Goal: Information Seeking & Learning: Compare options

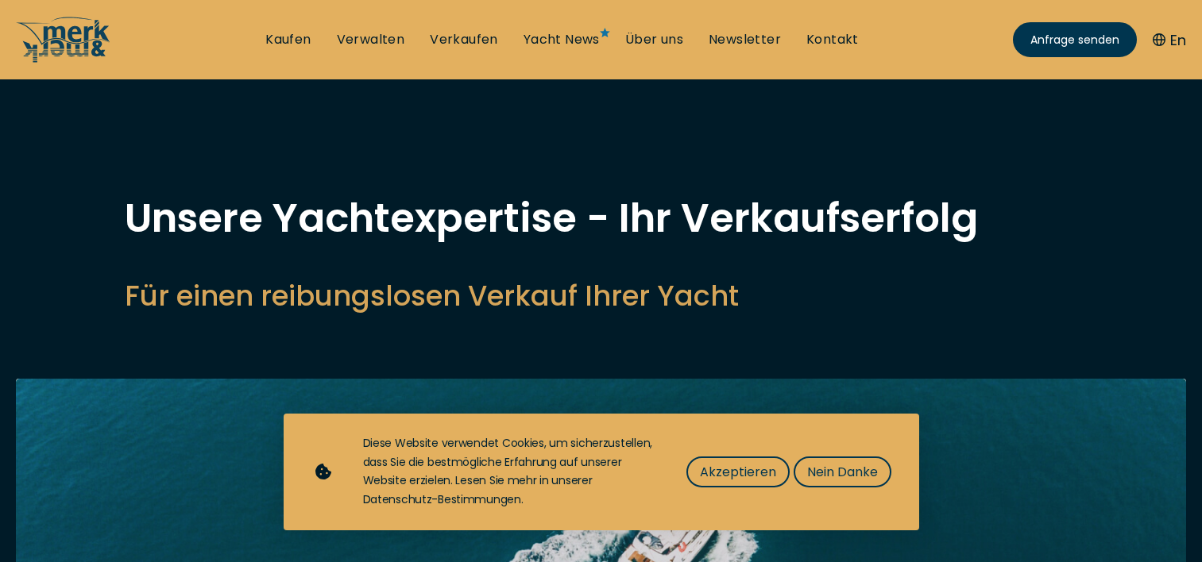
select select "sell"
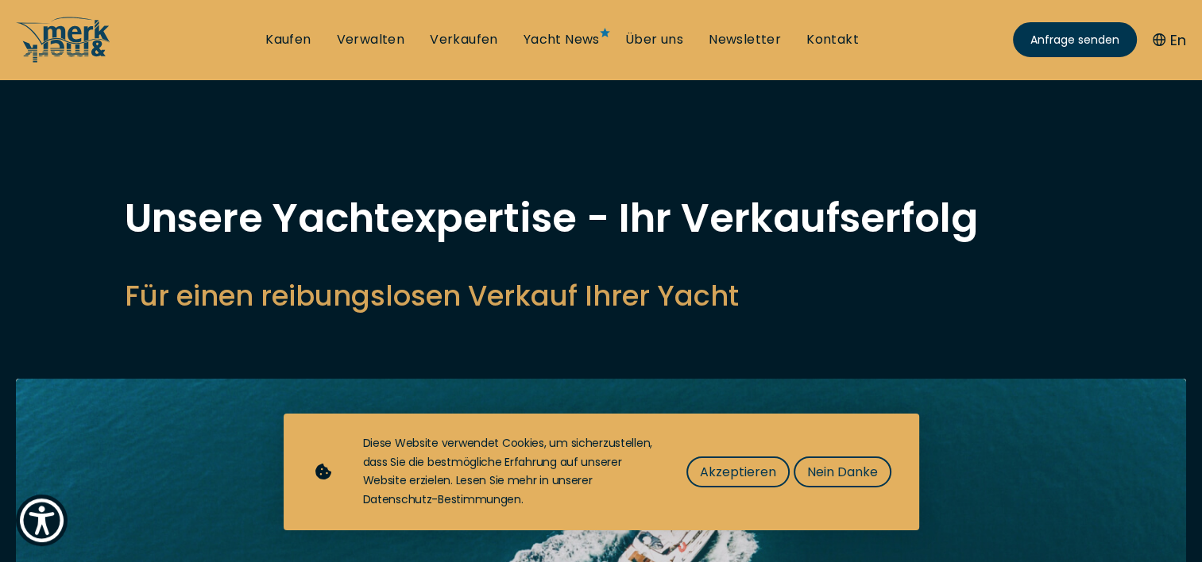
click at [289, 39] on link "Kaufen" at bounding box center [287, 39] width 45 height 17
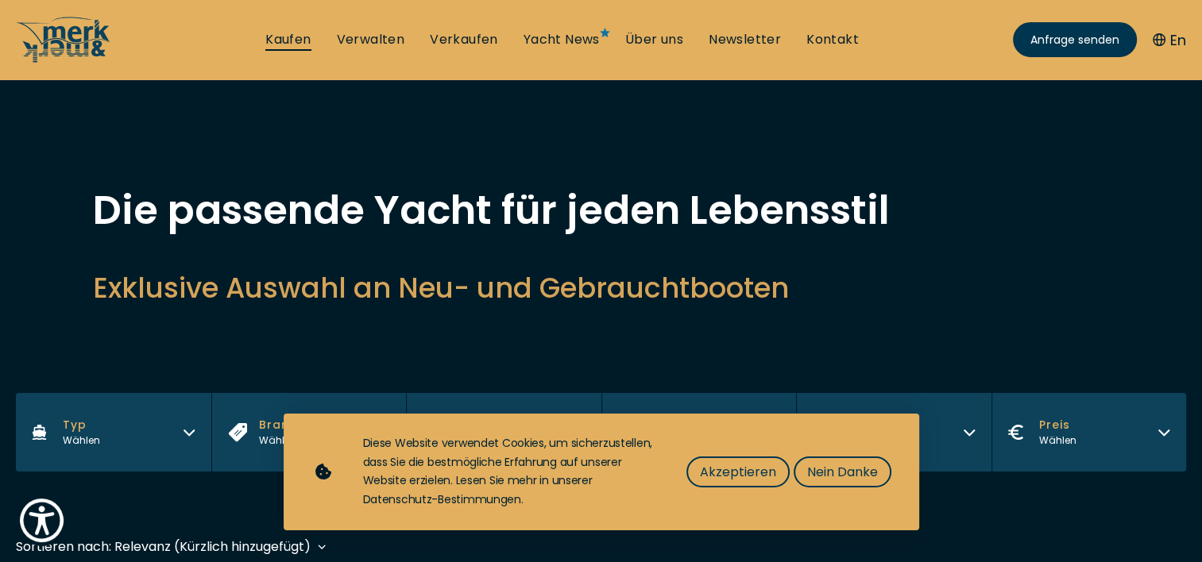
click at [289, 39] on link "Kaufen" at bounding box center [287, 39] width 45 height 17
click at [859, 477] on span "Nein Danke" at bounding box center [842, 472] width 71 height 20
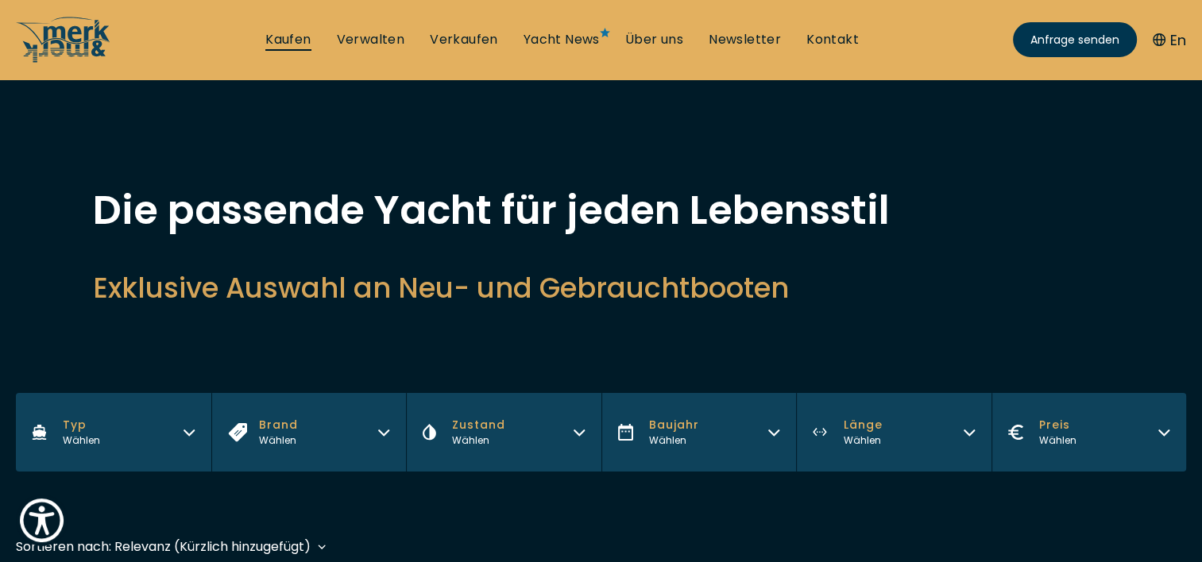
click at [282, 32] on link "Kaufen" at bounding box center [287, 39] width 45 height 17
click at [283, 38] on link "Kaufen" at bounding box center [287, 39] width 45 height 17
click at [674, 428] on span "Baujahr" at bounding box center [674, 425] width 50 height 17
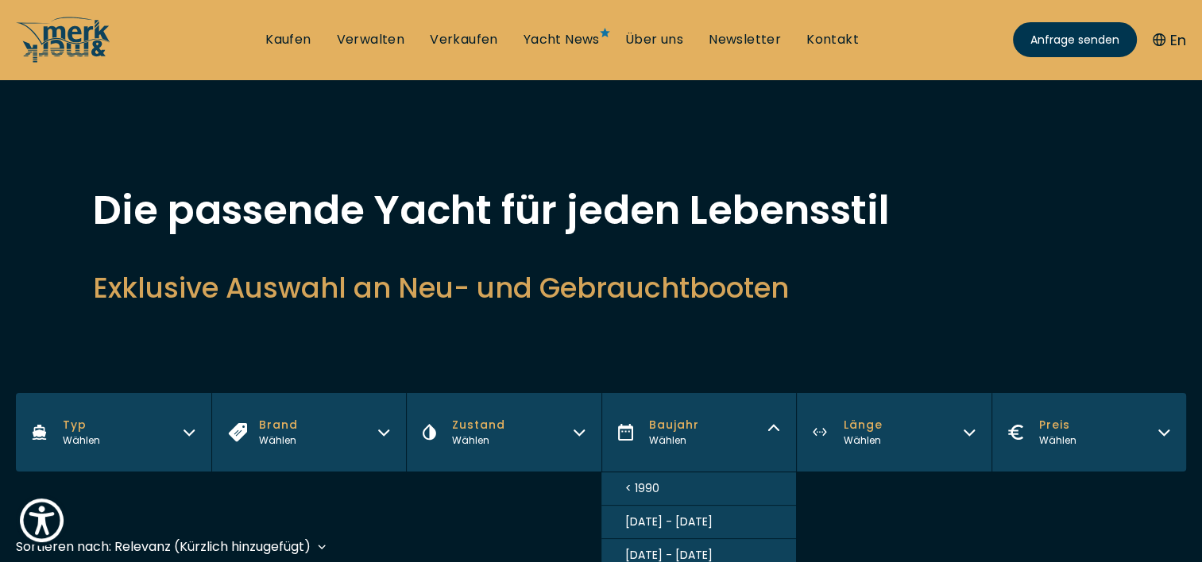
click at [677, 522] on span "[DATE] - [DATE]" at bounding box center [668, 522] width 87 height 17
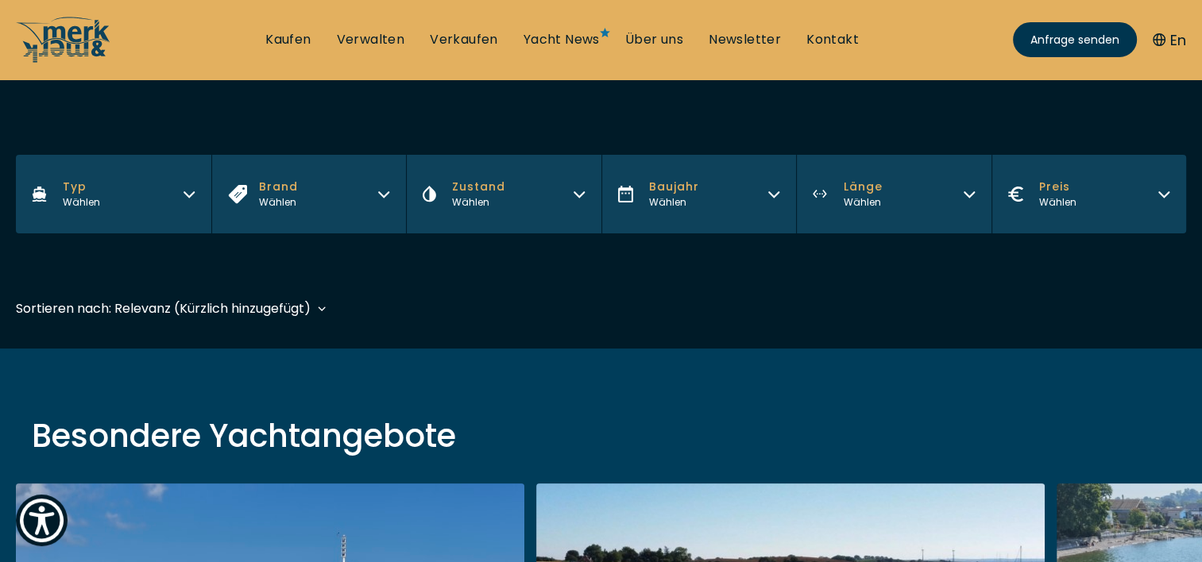
scroll to position [393, 0]
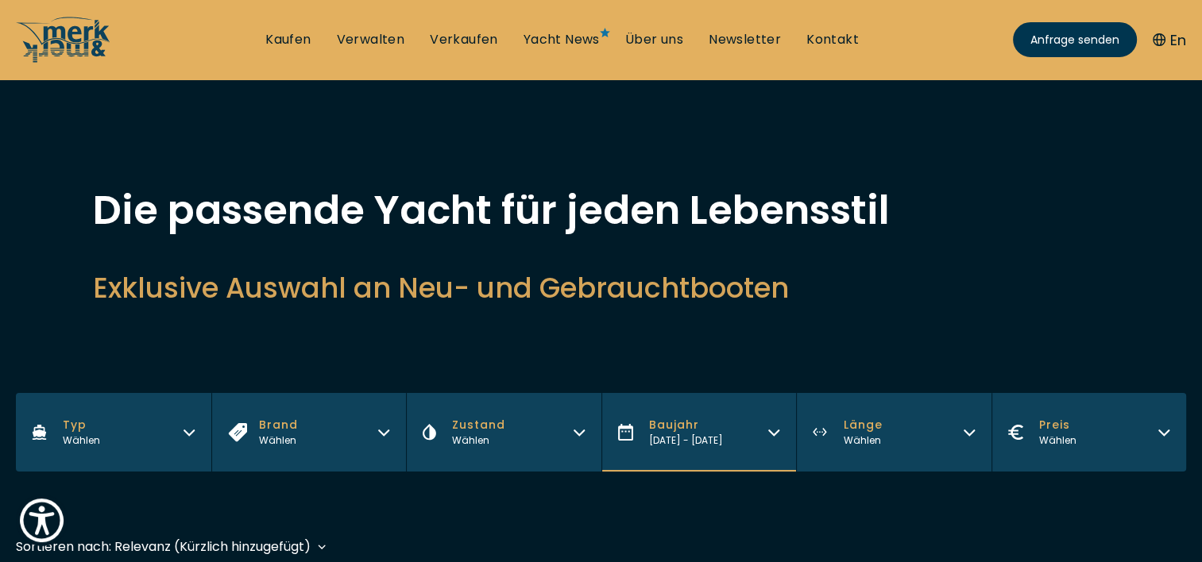
click at [576, 432] on icon "button" at bounding box center [579, 433] width 10 height 5
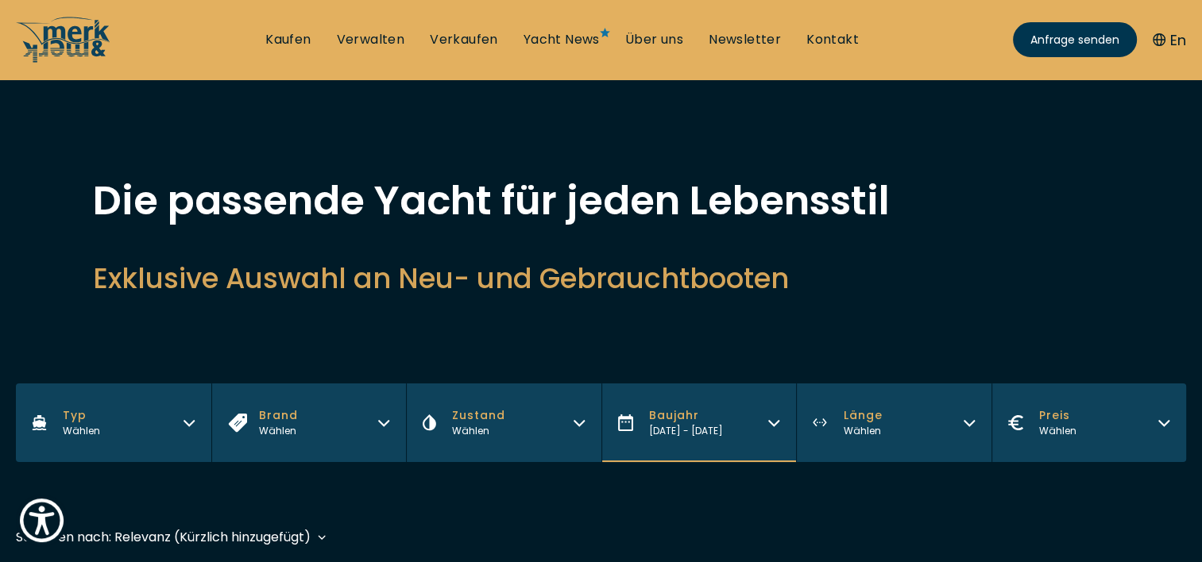
scroll to position [13, 0]
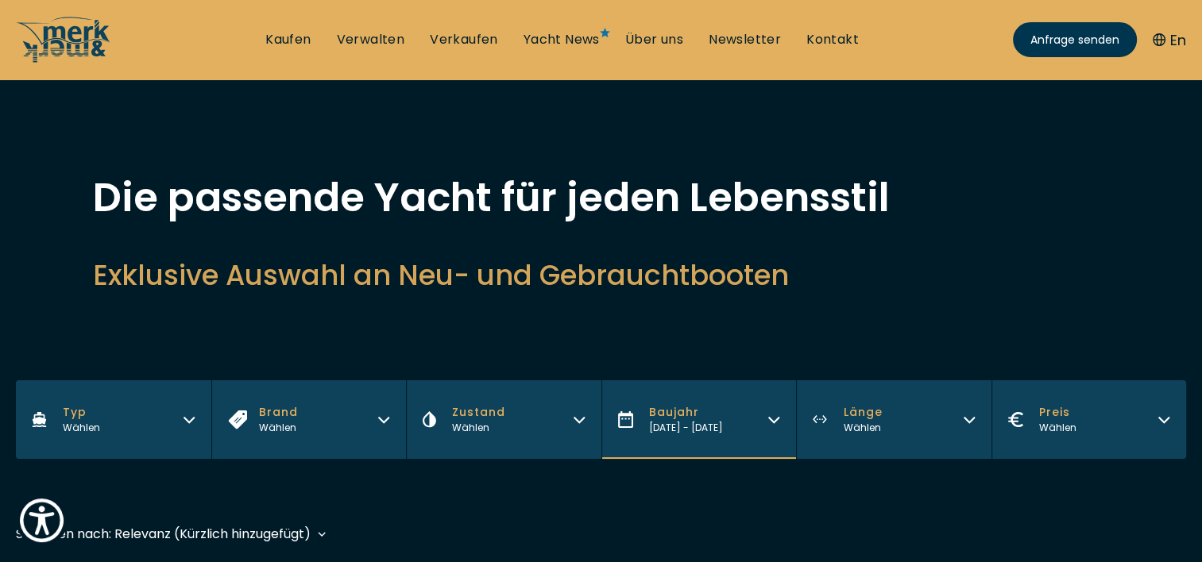
click at [578, 421] on icon "button" at bounding box center [579, 420] width 10 height 5
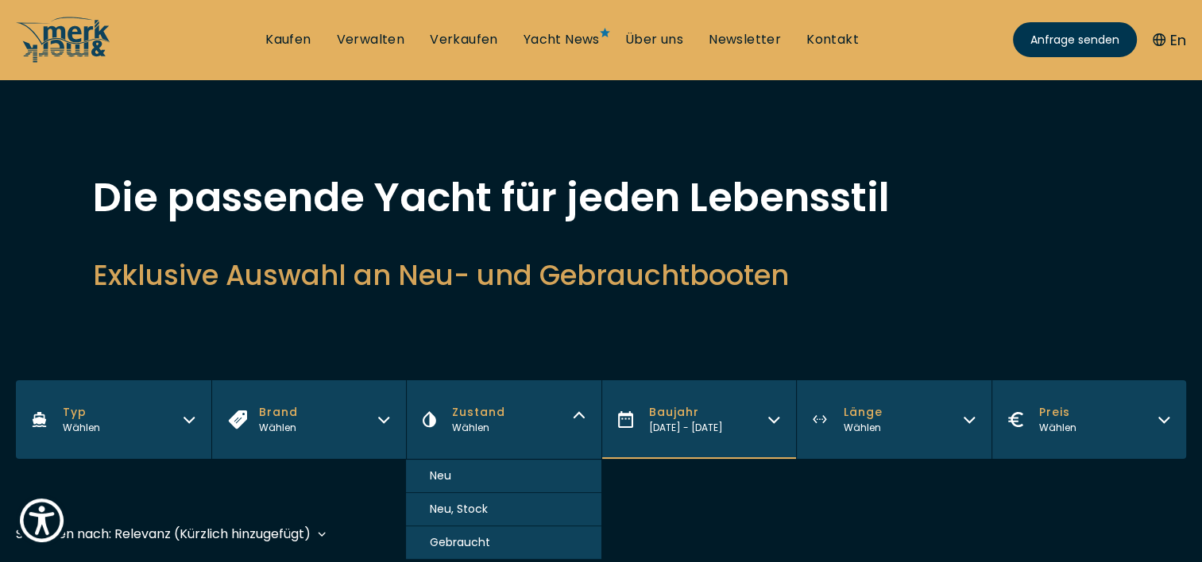
click at [454, 541] on span "Gebraucht" at bounding box center [460, 543] width 60 height 17
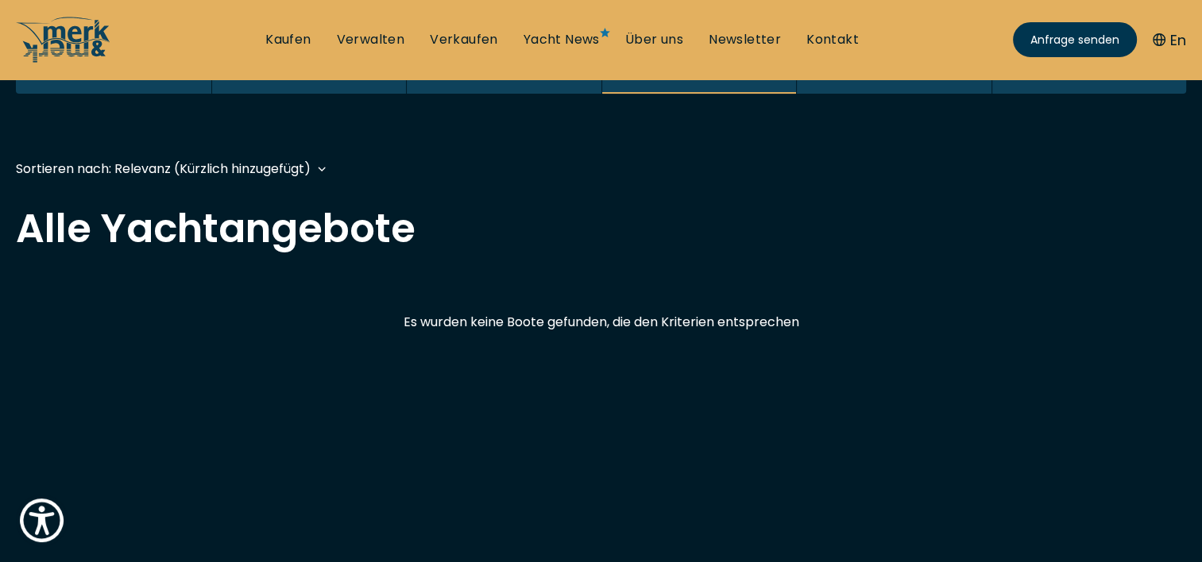
scroll to position [393, 0]
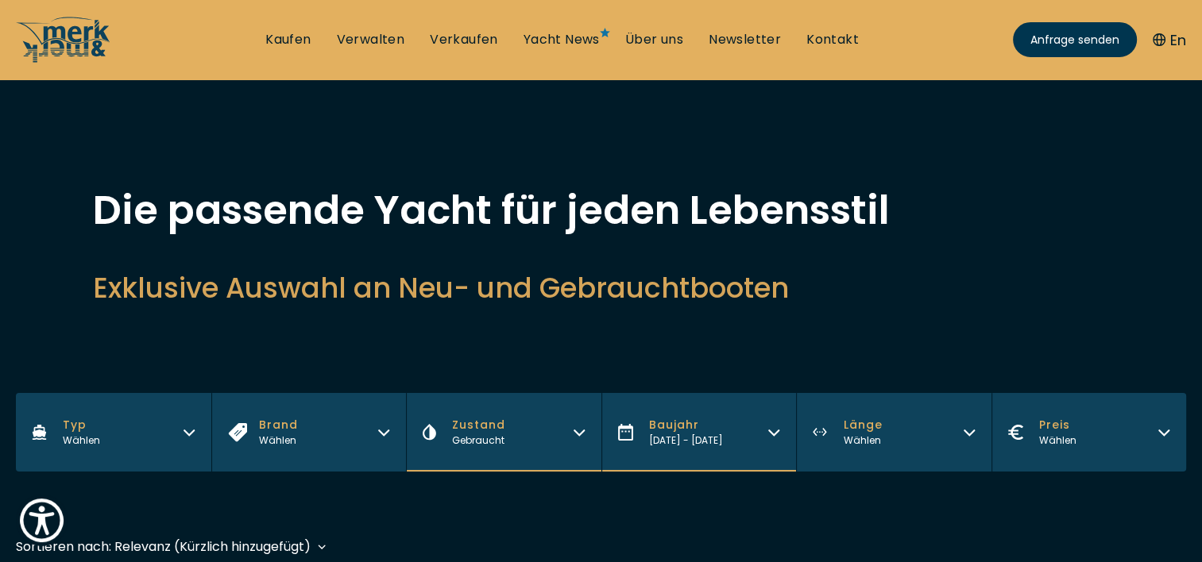
click at [817, 432] on icon "button" at bounding box center [820, 432] width 14 height 9
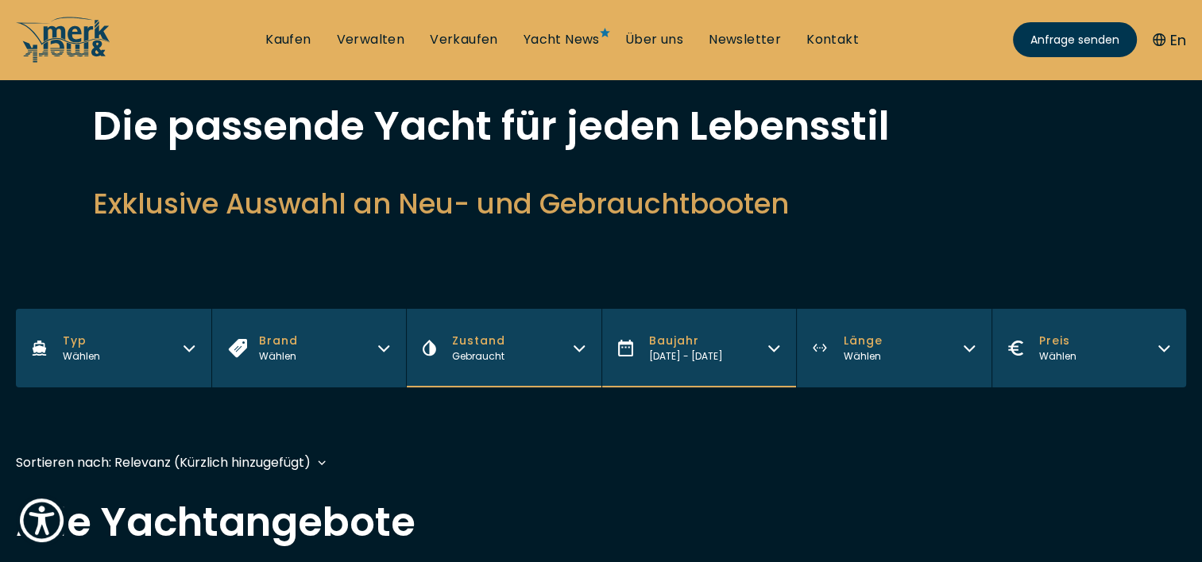
scroll to position [85, 0]
click at [823, 343] on icon "button" at bounding box center [820, 348] width 15 height 10
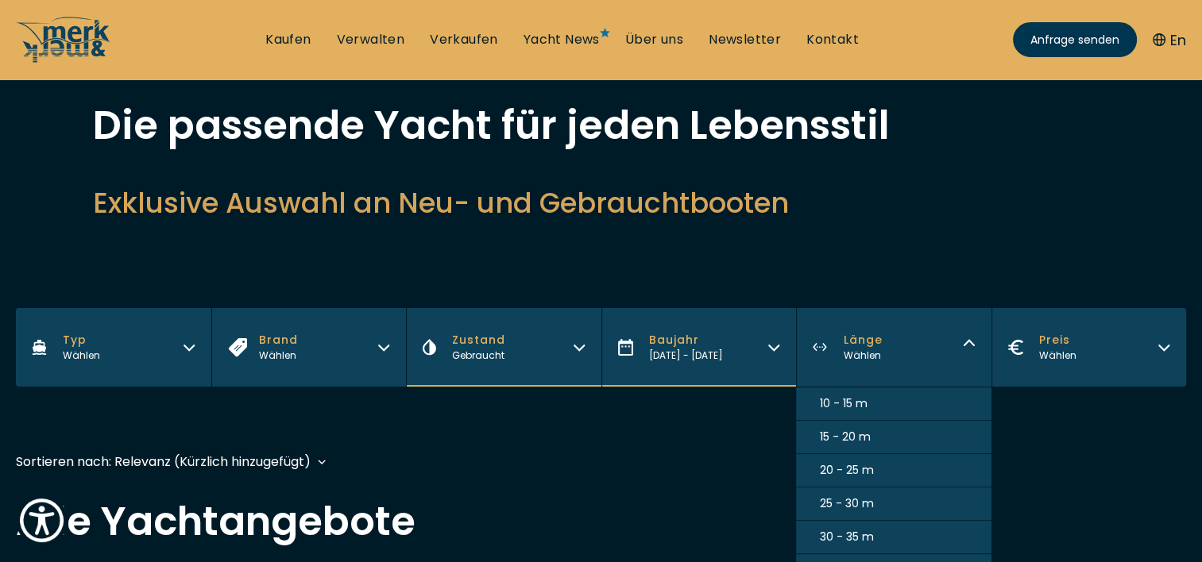
click at [826, 406] on span "10 - 15 m" at bounding box center [844, 404] width 48 height 17
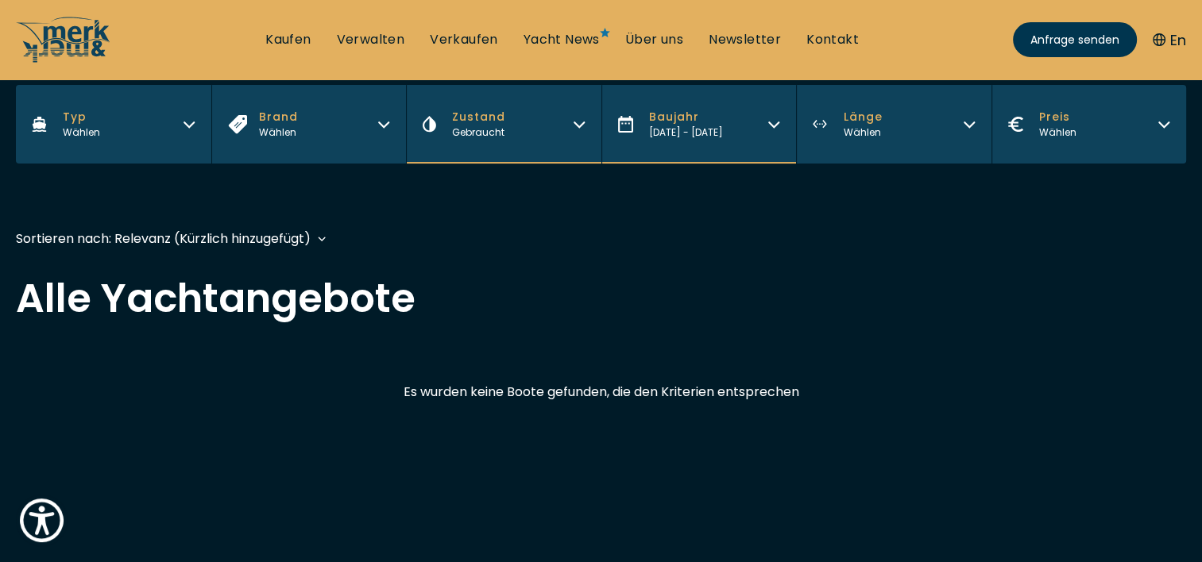
scroll to position [388, 0]
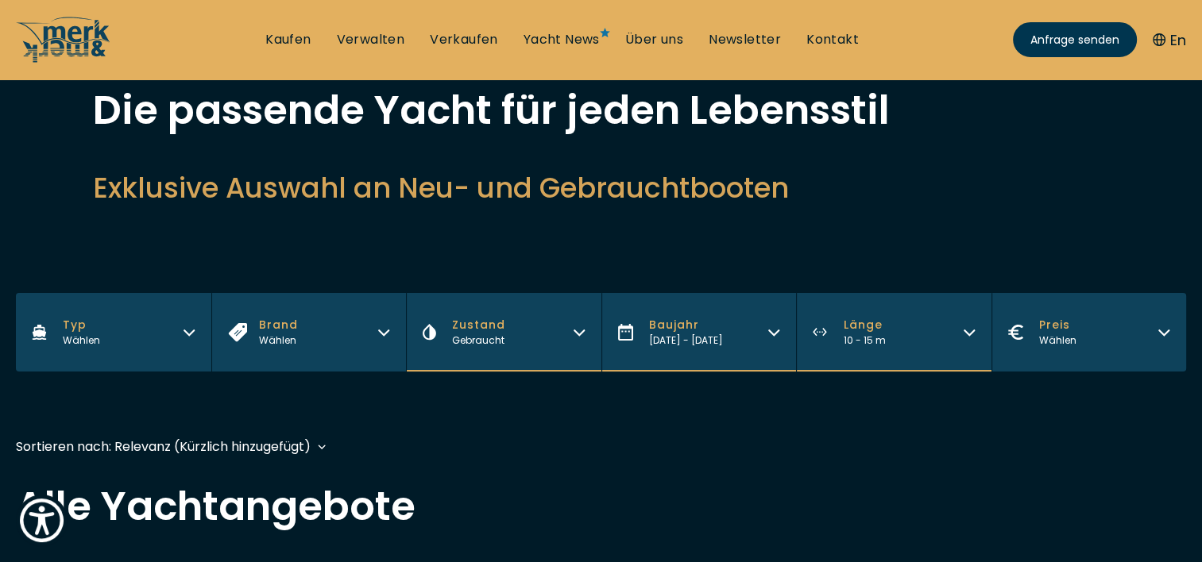
scroll to position [124, 0]
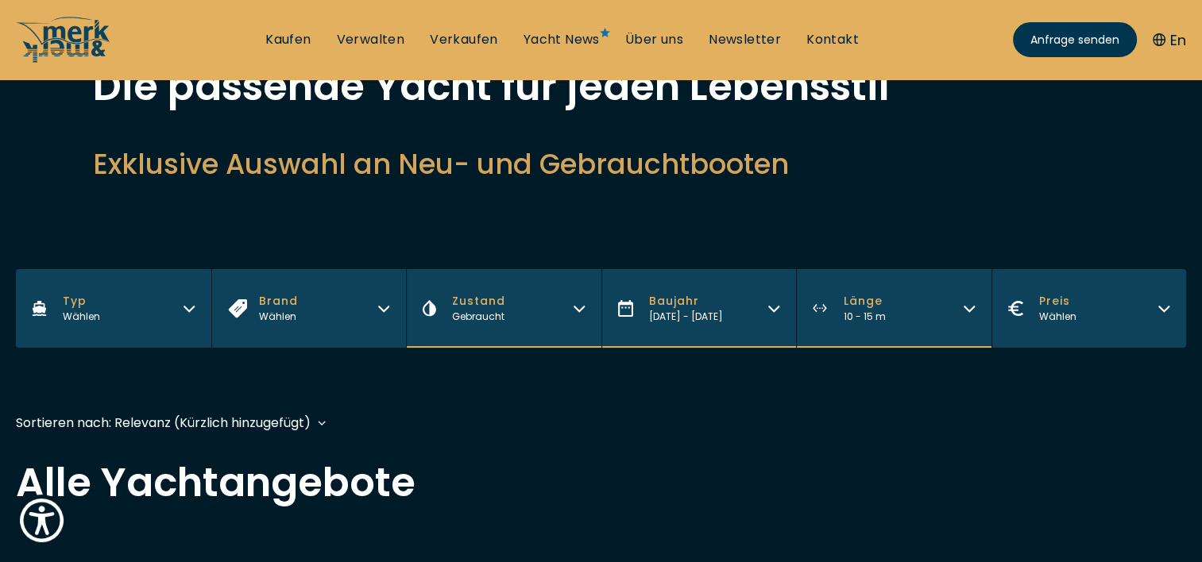
click at [276, 318] on div "Wählen" at bounding box center [278, 317] width 39 height 14
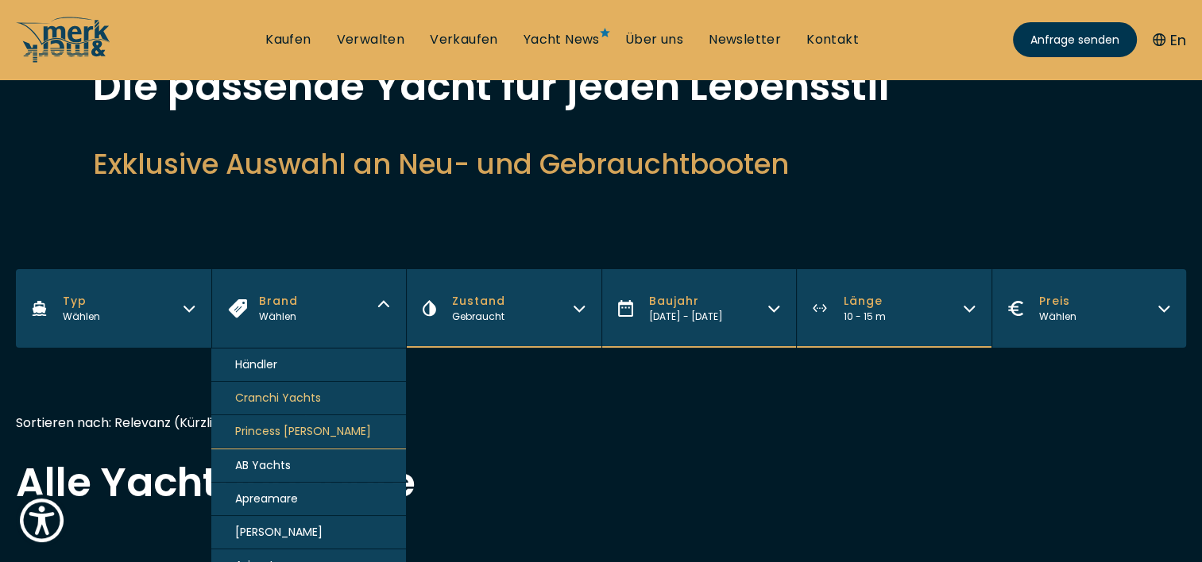
drag, startPoint x: 276, startPoint y: 318, endPoint x: 302, endPoint y: 391, distance: 77.4
click at [302, 348] on div "Brand Wählen Händler Cranchi Yachts Princess Yachts AB Yachts Apreamare [PERSON…" at bounding box center [308, 308] width 195 height 79
click at [302, 391] on span "Cranchi Yachts" at bounding box center [278, 398] width 86 height 17
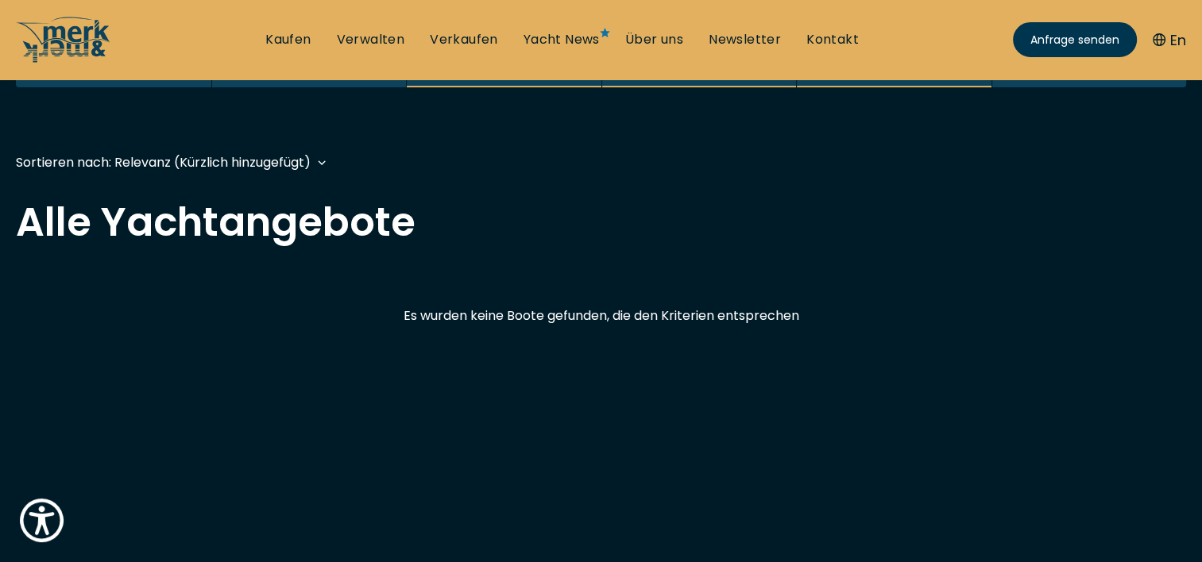
scroll to position [393, 0]
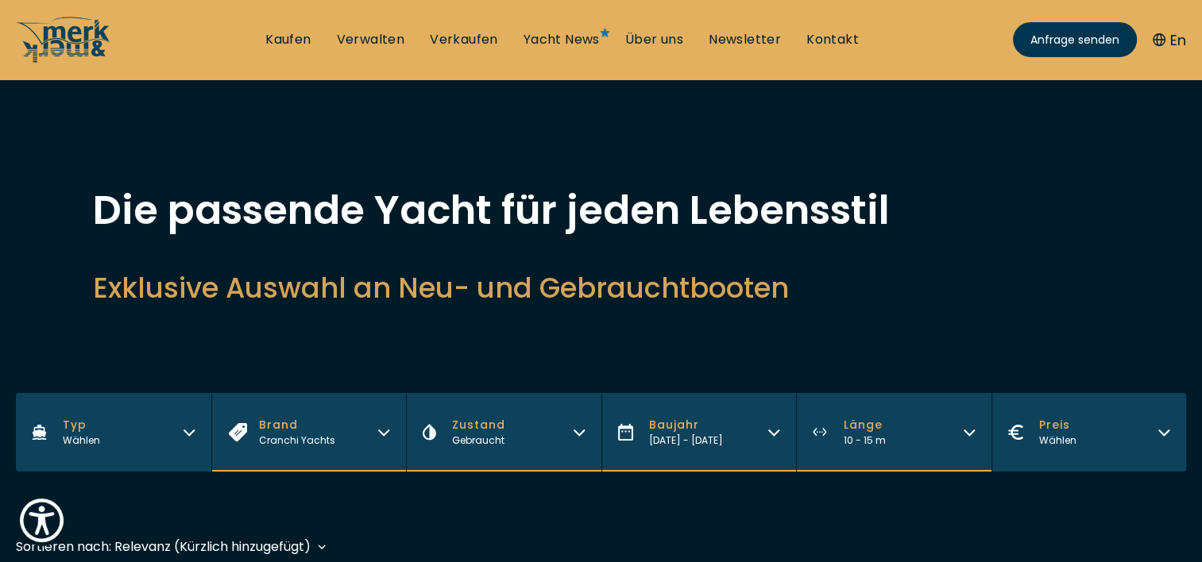
click at [82, 440] on div "Wählen" at bounding box center [81, 441] width 37 height 14
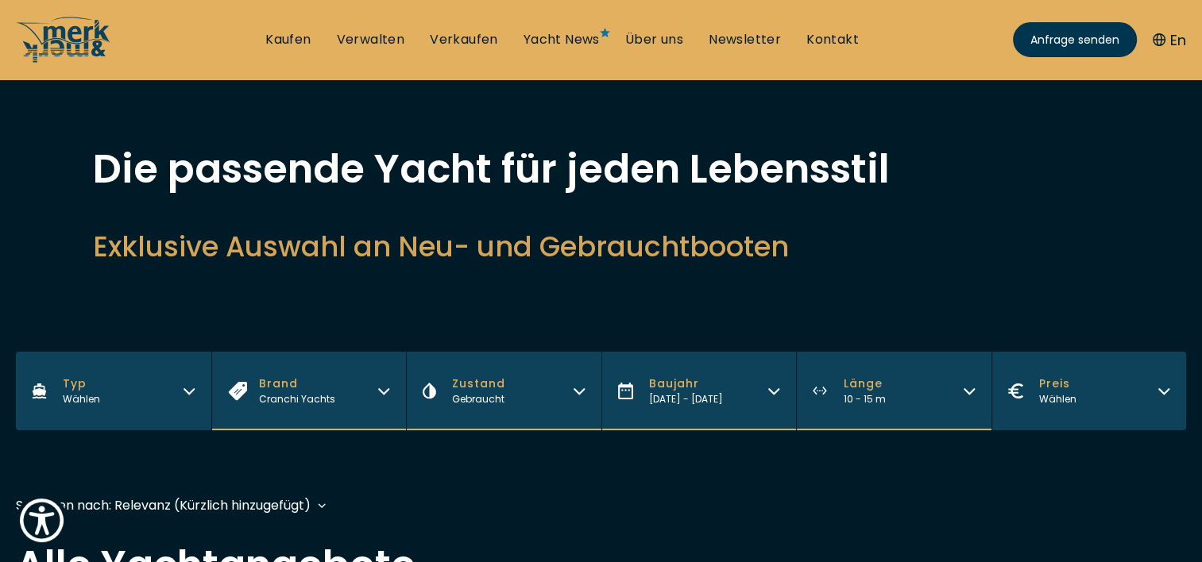
scroll to position [47, 0]
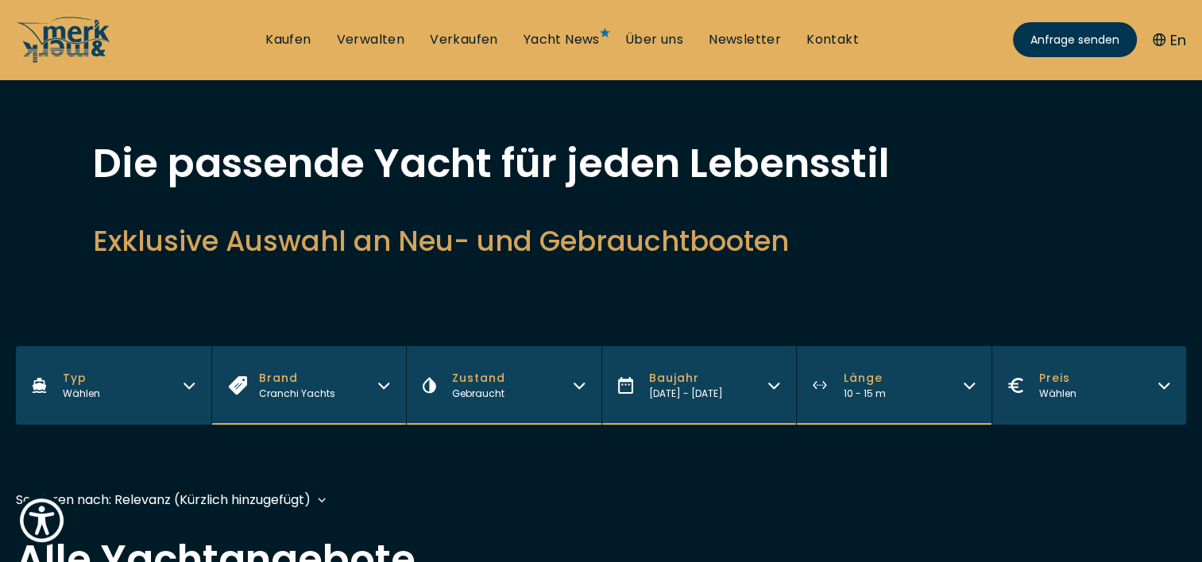
click at [83, 392] on div "Wählen" at bounding box center [81, 394] width 37 height 14
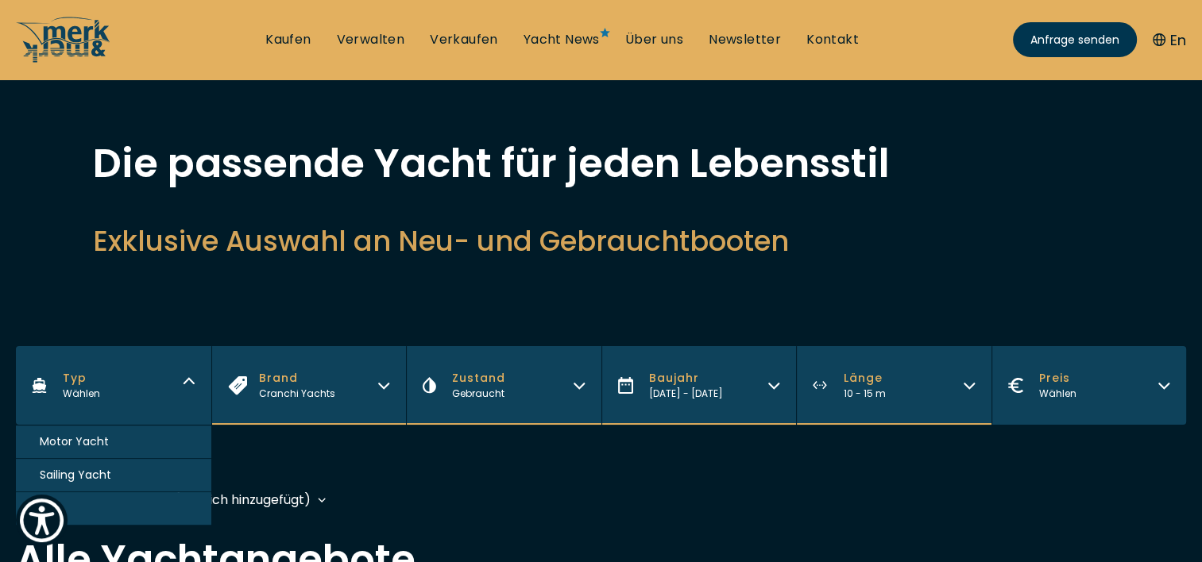
click at [83, 392] on div "Wählen" at bounding box center [81, 394] width 37 height 14
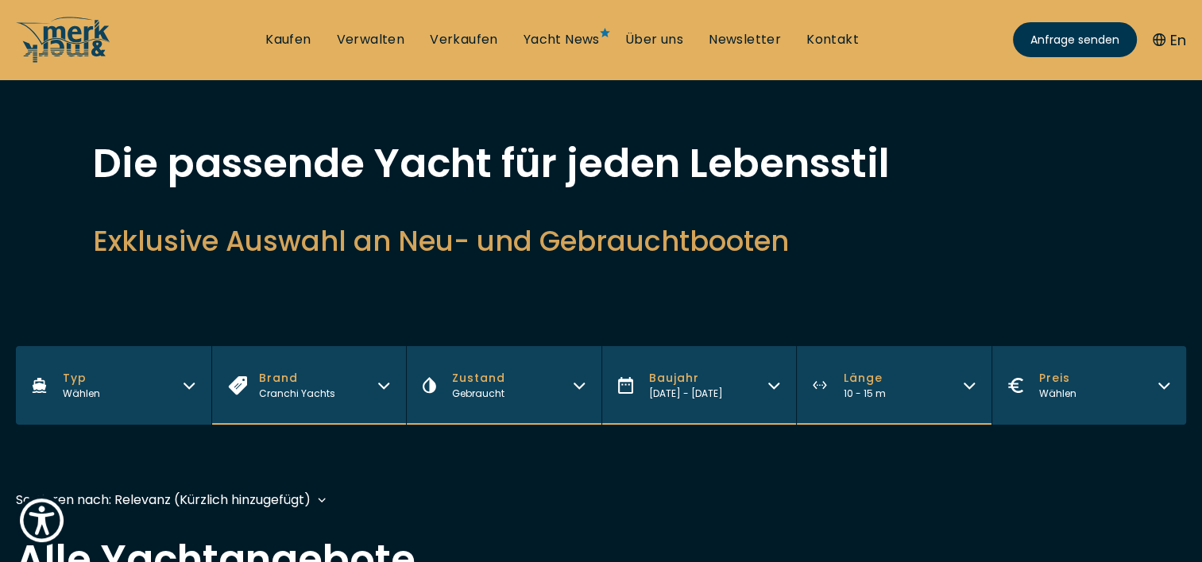
click at [83, 392] on div "Wählen" at bounding box center [81, 394] width 37 height 14
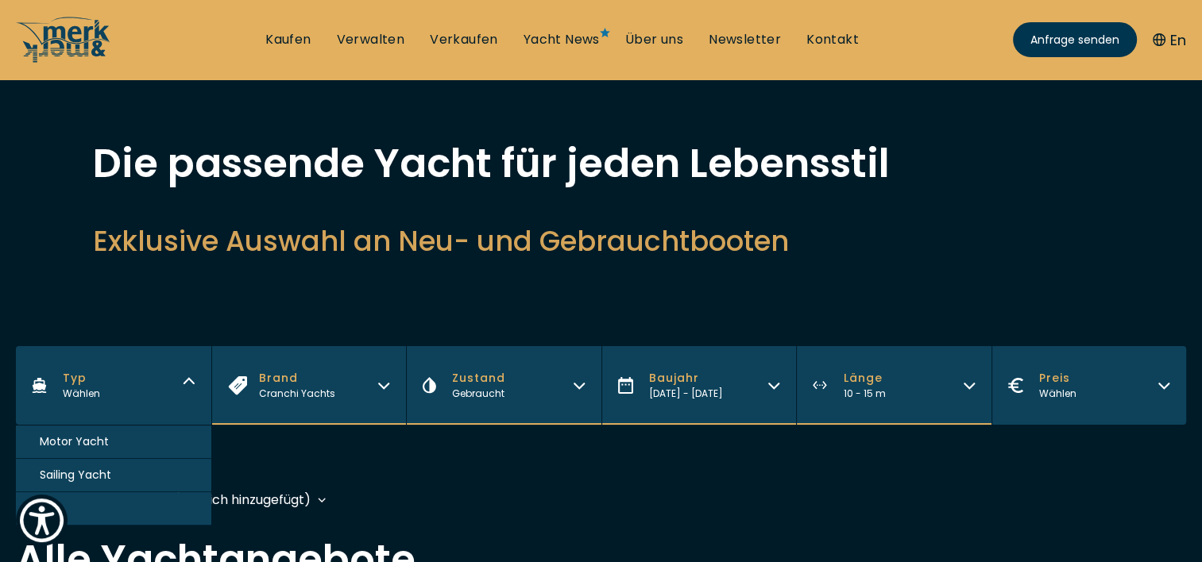
click at [63, 445] on span "Motor Yacht" at bounding box center [74, 442] width 69 height 17
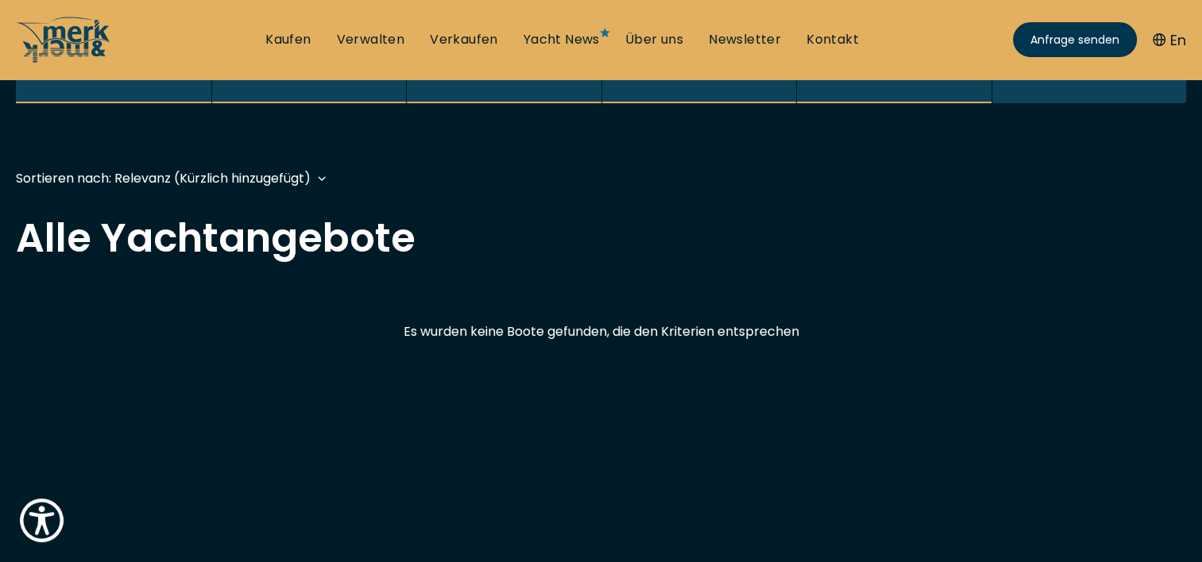
scroll to position [6, 0]
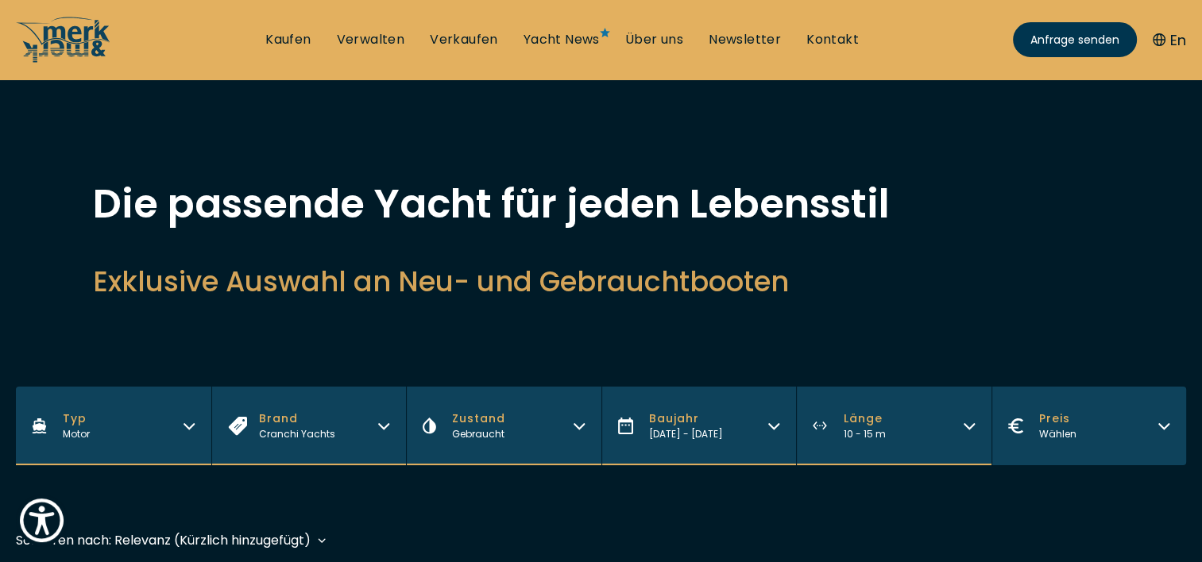
click at [1165, 420] on icon "button" at bounding box center [1163, 424] width 13 height 13
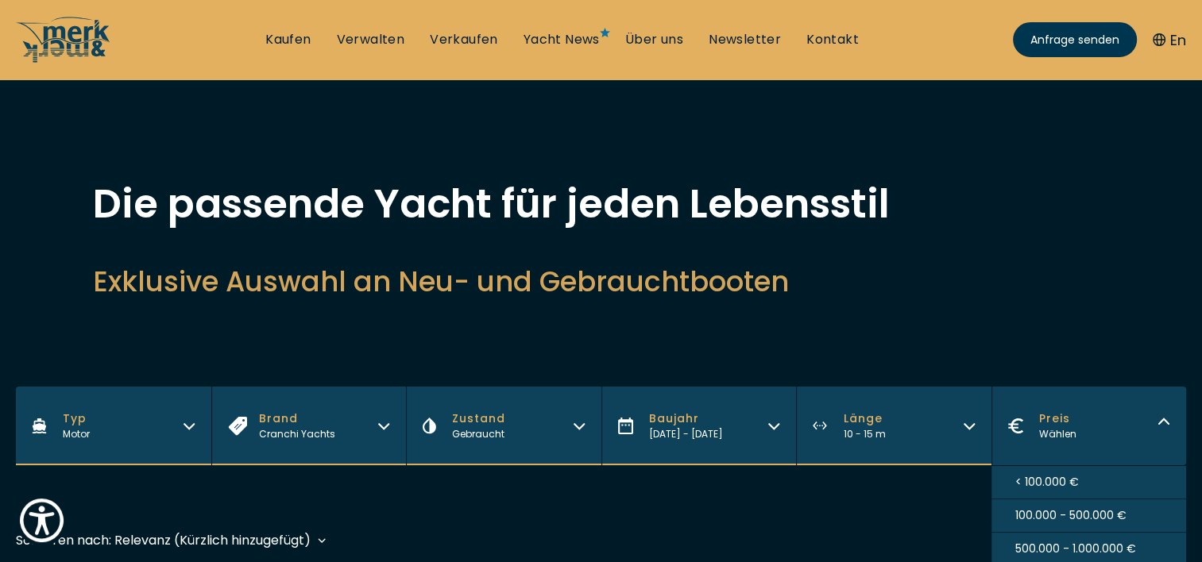
click at [1057, 476] on span "< 100.000 €" at bounding box center [1047, 482] width 64 height 17
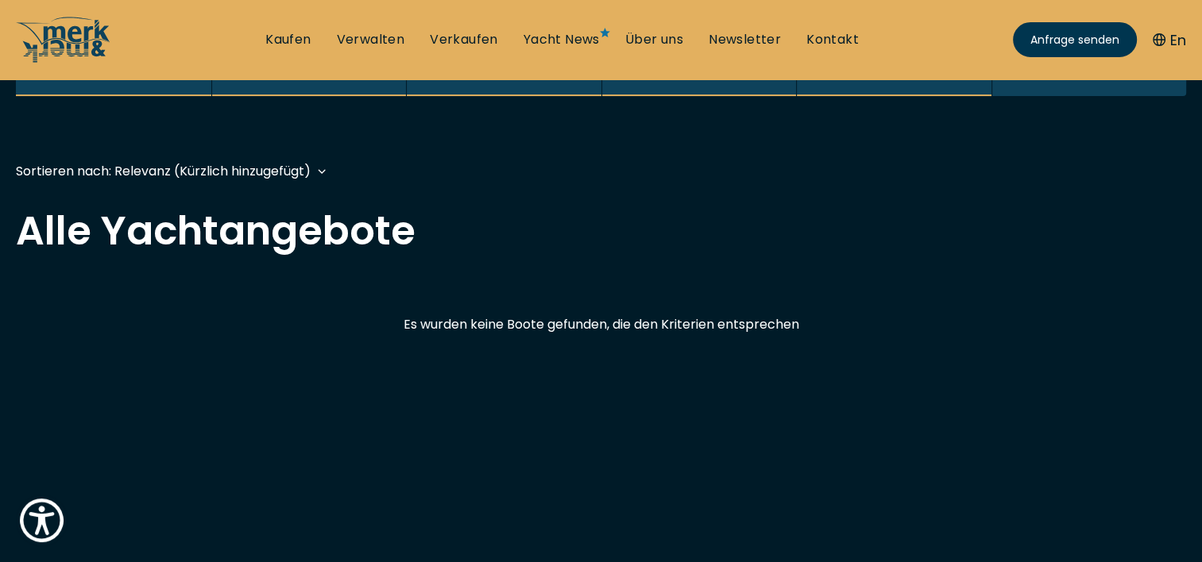
scroll to position [393, 0]
